Goal: Information Seeking & Learning: Check status

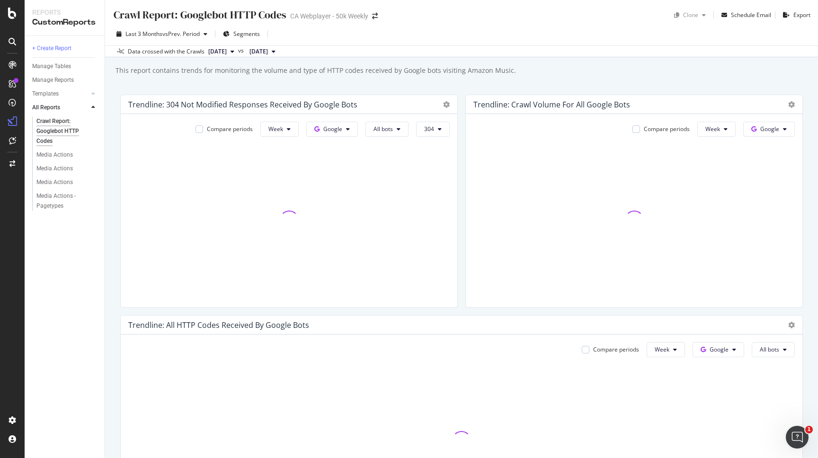
click at [108, 242] on div "Crawl Report: Googlebot HTTP Codes Crawl Report: Googlebot HTTP Codes CA Webpla…" at bounding box center [461, 229] width 712 height 458
